Goal: Information Seeking & Learning: Learn about a topic

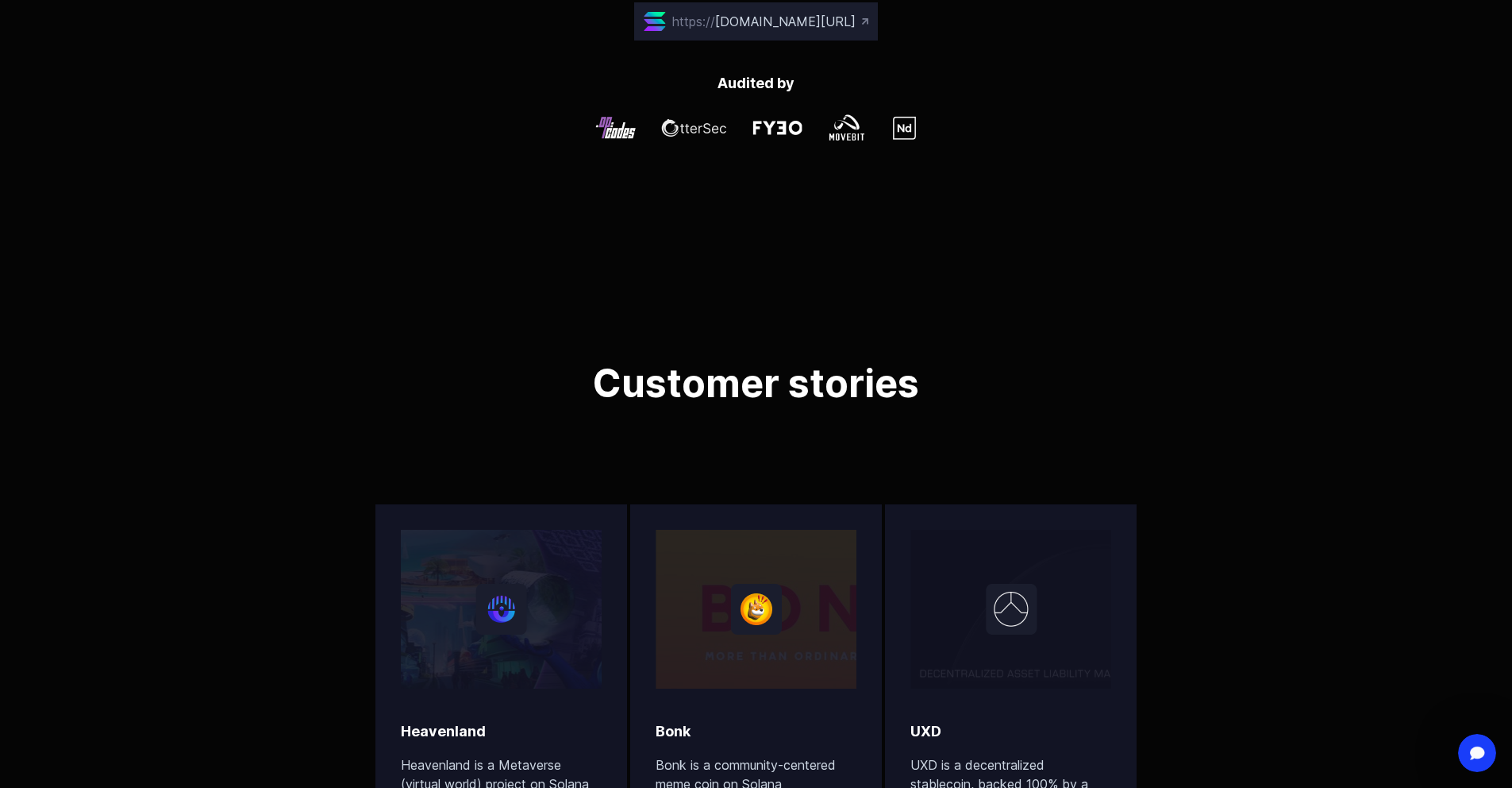
scroll to position [4368, 0]
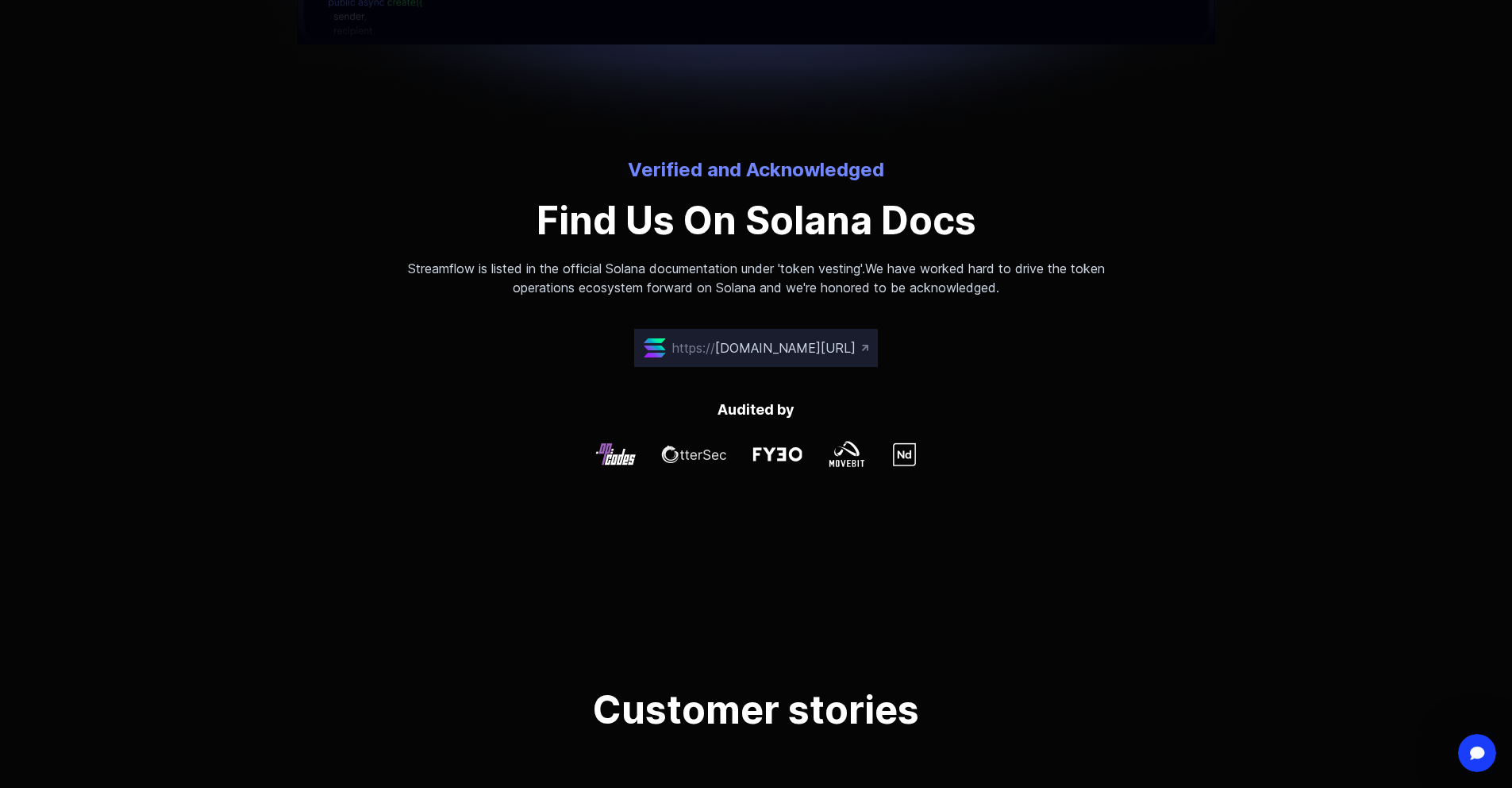
click at [799, 342] on span "[DOMAIN_NAME][URL]" at bounding box center [785, 348] width 141 height 16
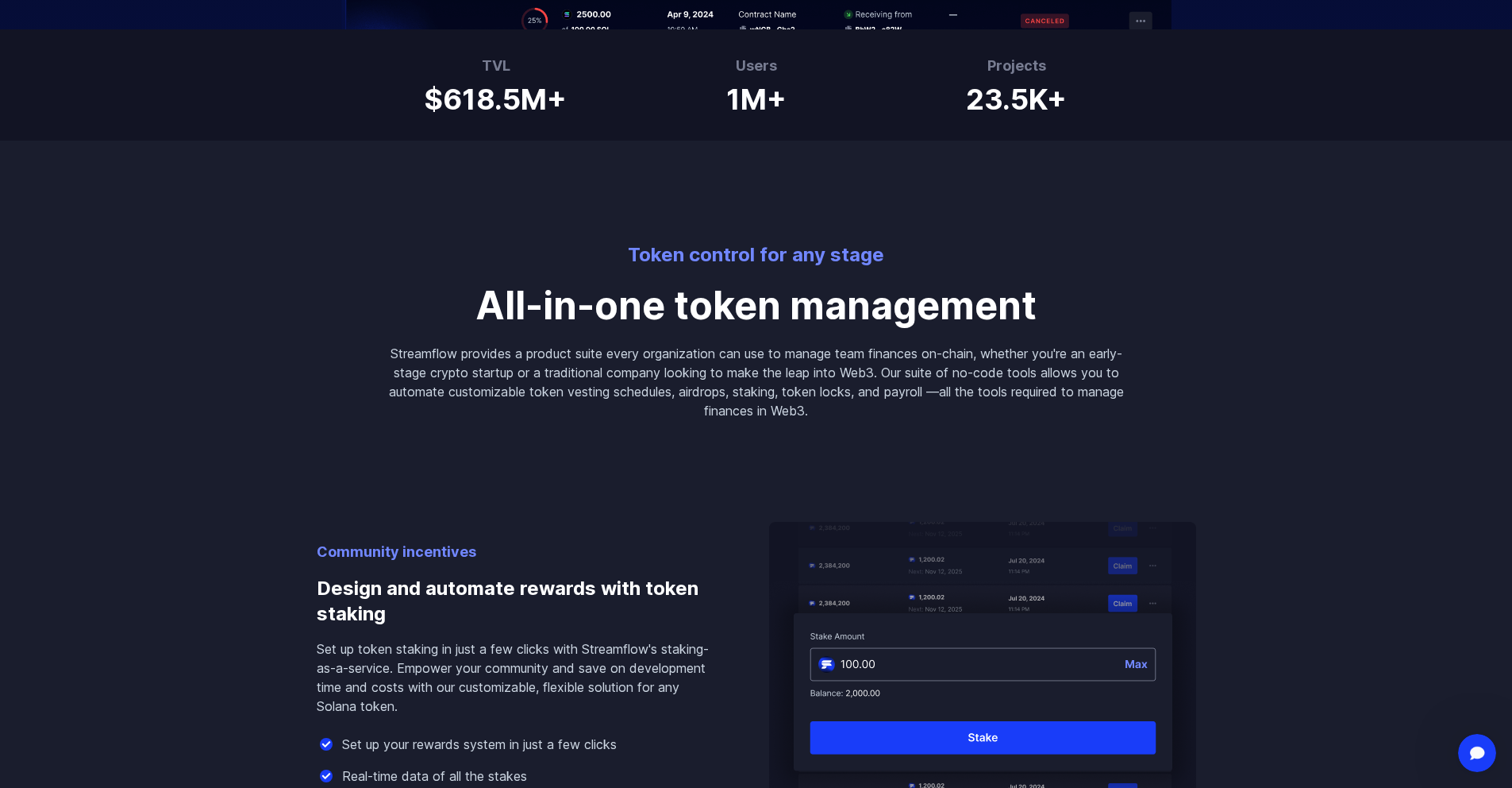
scroll to position [0, 0]
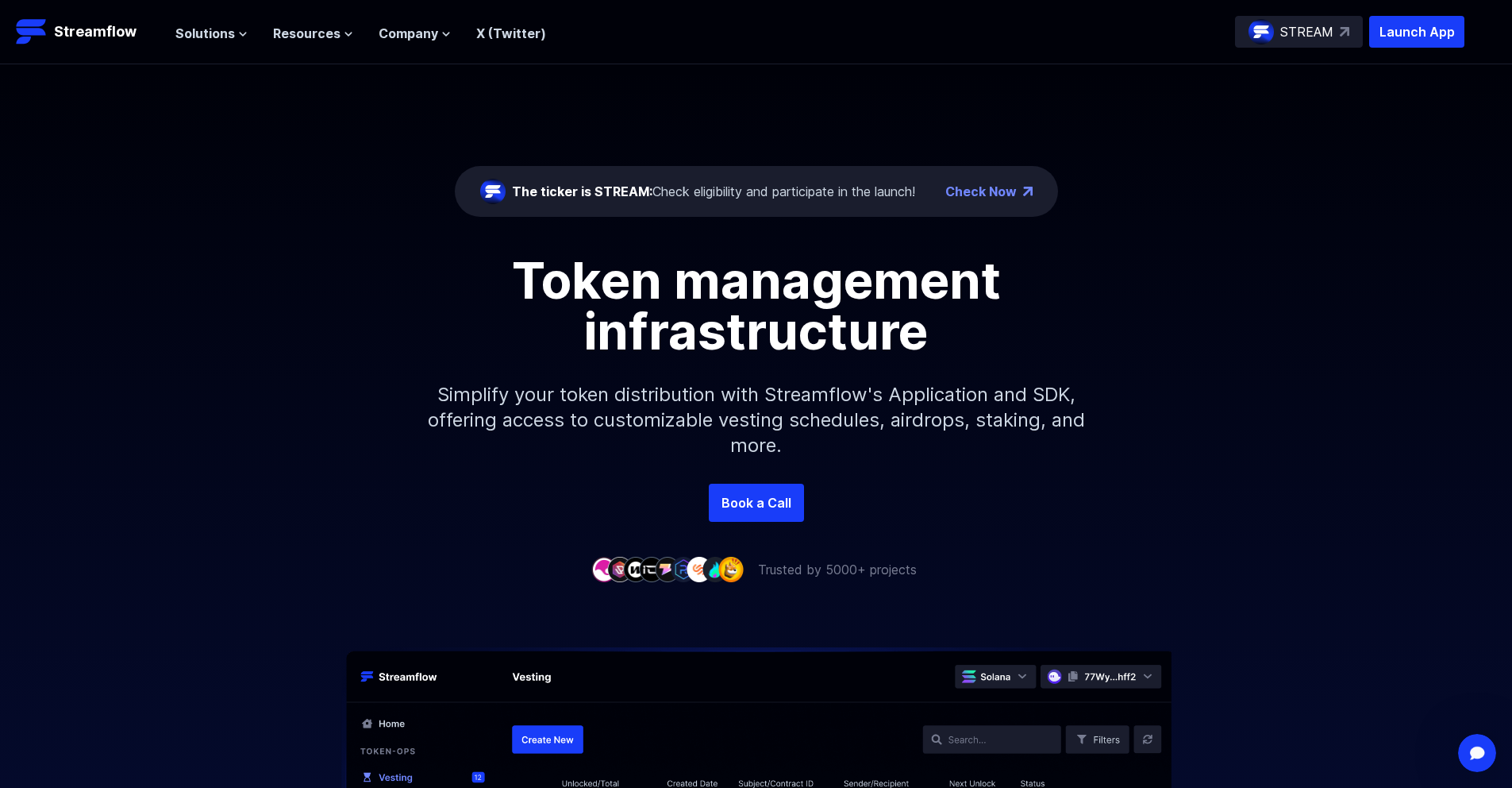
click at [1315, 26] on p "STREAM" at bounding box center [1307, 32] width 53 height 19
click at [212, 27] on span "Solutions" at bounding box center [205, 33] width 60 height 19
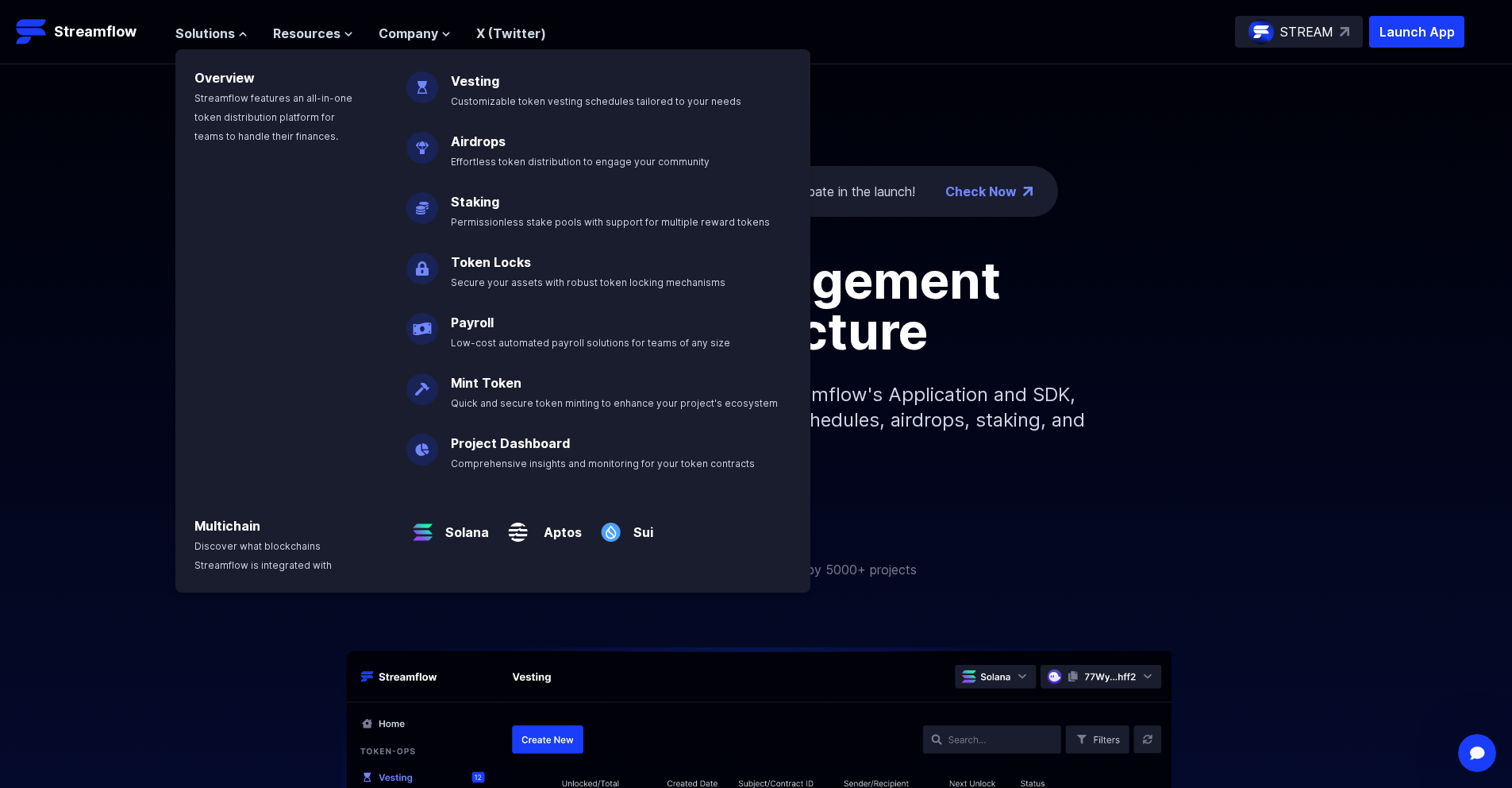
click at [80, 423] on div "Token management infrastructure Simplify your token distribution with Streamflo…" at bounding box center [756, 369] width 1512 height 229
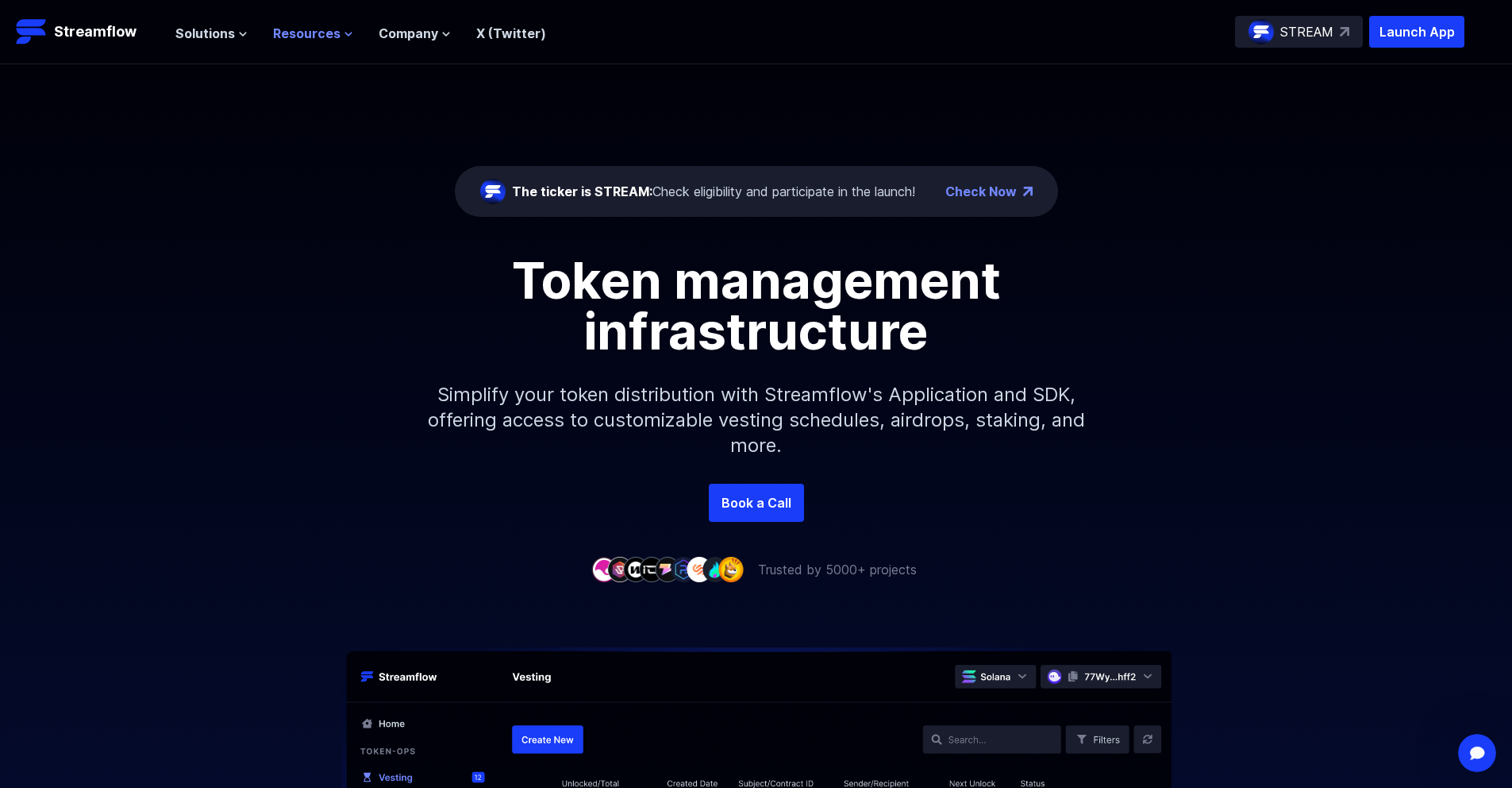
click at [327, 27] on span "Resources" at bounding box center [307, 33] width 68 height 19
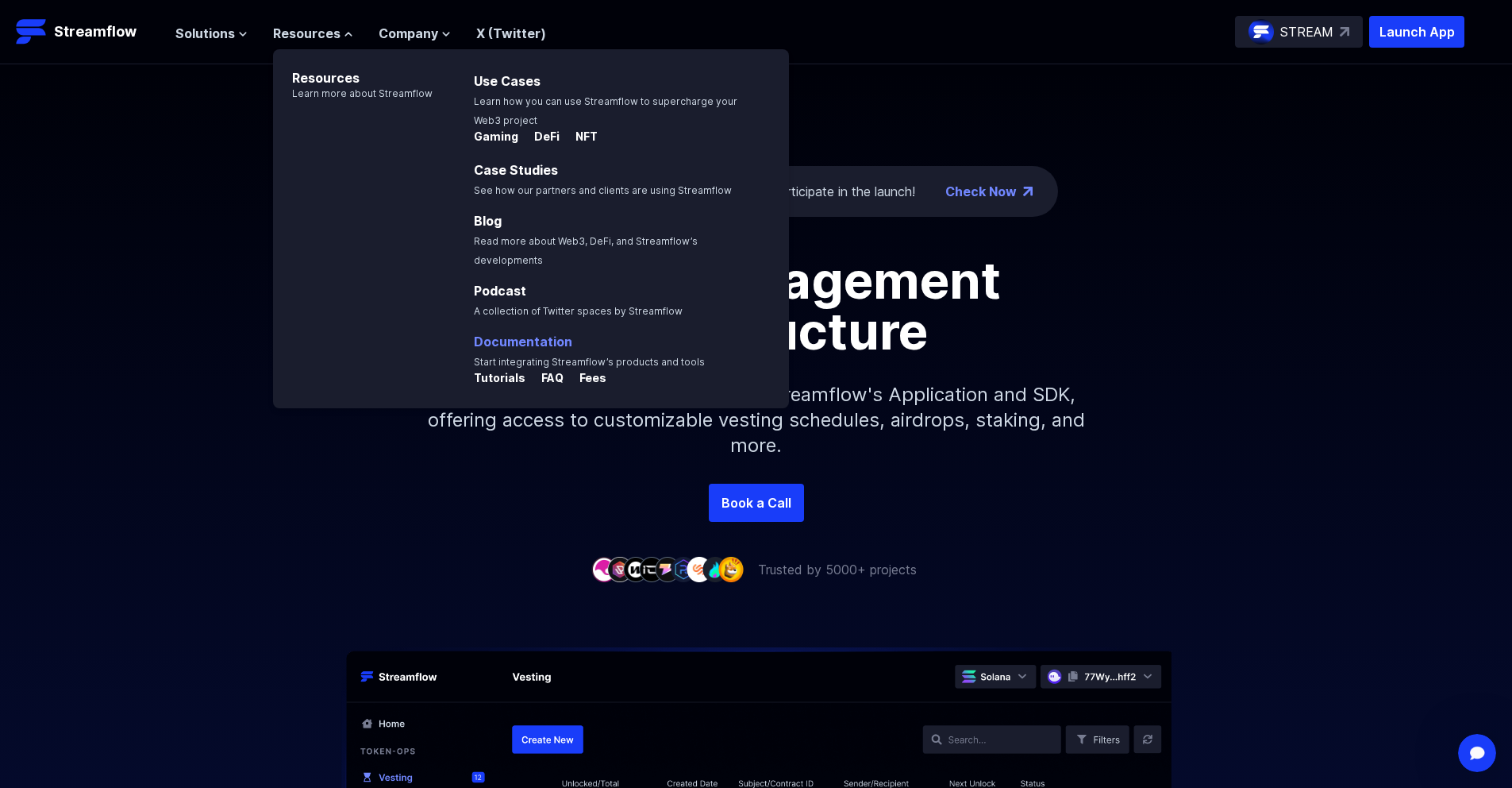
click at [505, 334] on link "Documentation" at bounding box center [523, 342] width 99 height 16
